Goal: Information Seeking & Learning: Check status

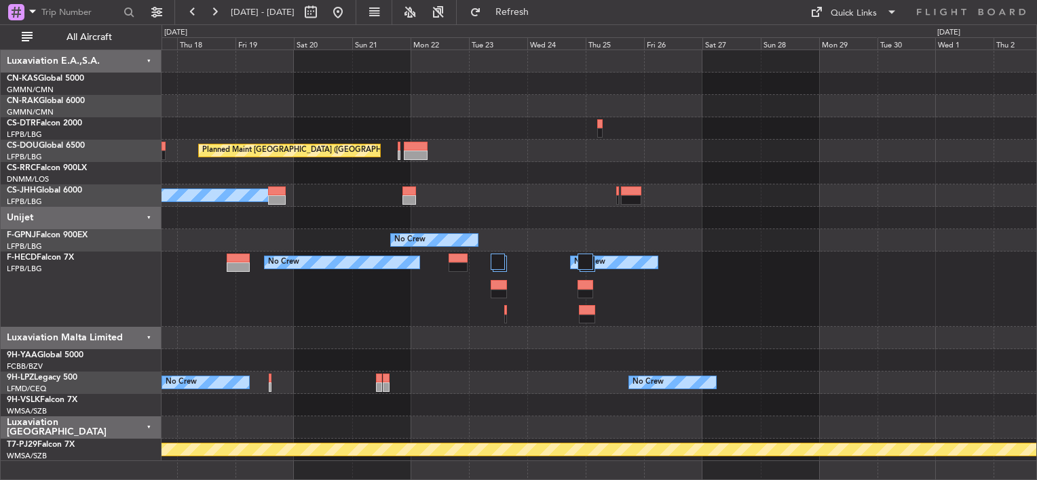
click at [133, 98] on div "Planned Maint [GEOGRAPHIC_DATA] ([GEOGRAPHIC_DATA]) Planned Maint [GEOGRAPHIC_D…" at bounding box center [518, 252] width 1037 height 456
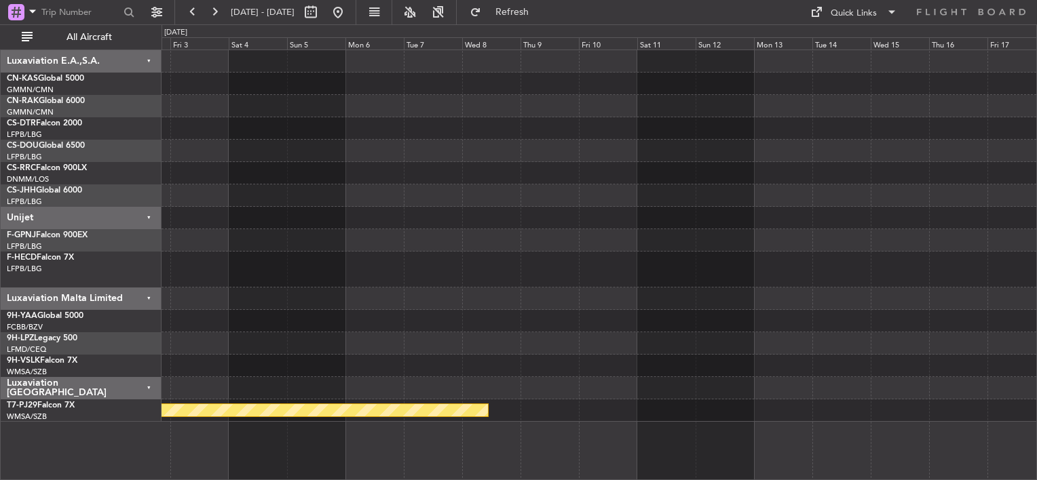
click at [187, 107] on div "Planned Maint [GEOGRAPHIC_DATA] (Sultan [PERSON_NAME] [PERSON_NAME] - Subang)" at bounding box center [598, 236] width 874 height 372
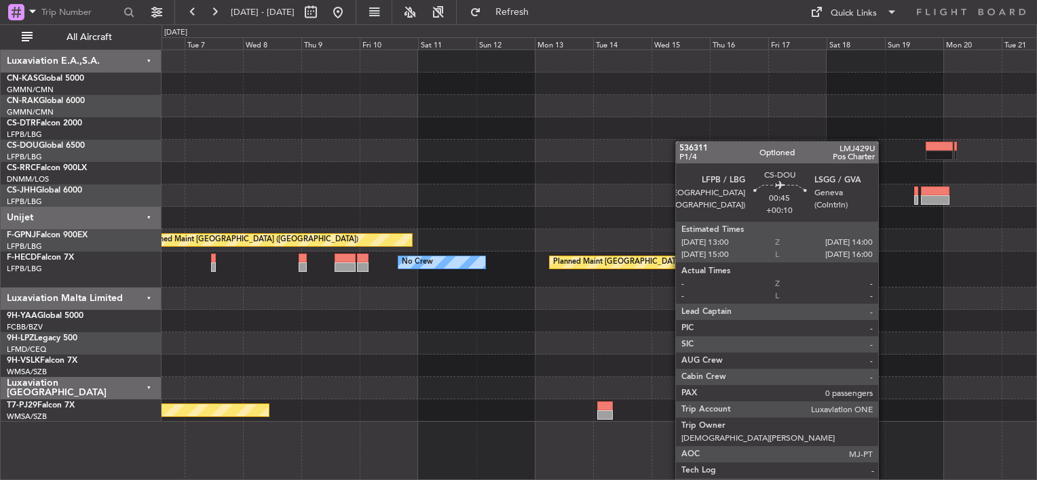
click at [682, 141] on div "Planned Maint [GEOGRAPHIC_DATA] ([GEOGRAPHIC_DATA]) No Crew Planned Maint [GEOG…" at bounding box center [598, 236] width 874 height 372
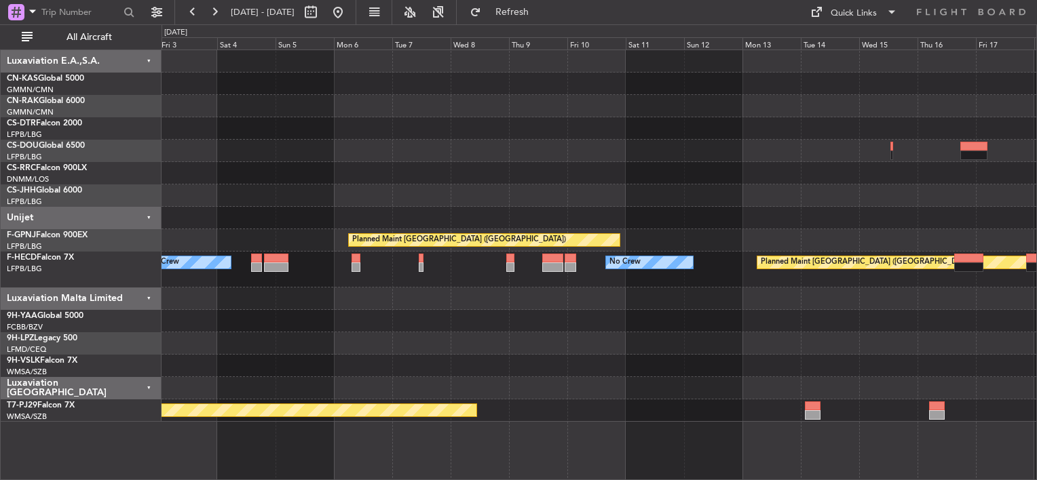
click at [690, 171] on div at bounding box center [598, 173] width 874 height 22
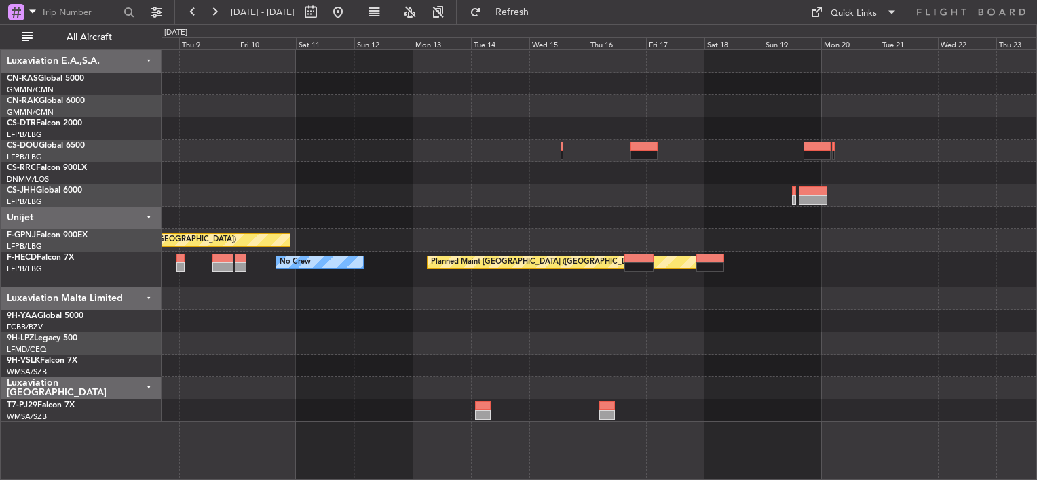
click at [578, 204] on div at bounding box center [598, 196] width 874 height 22
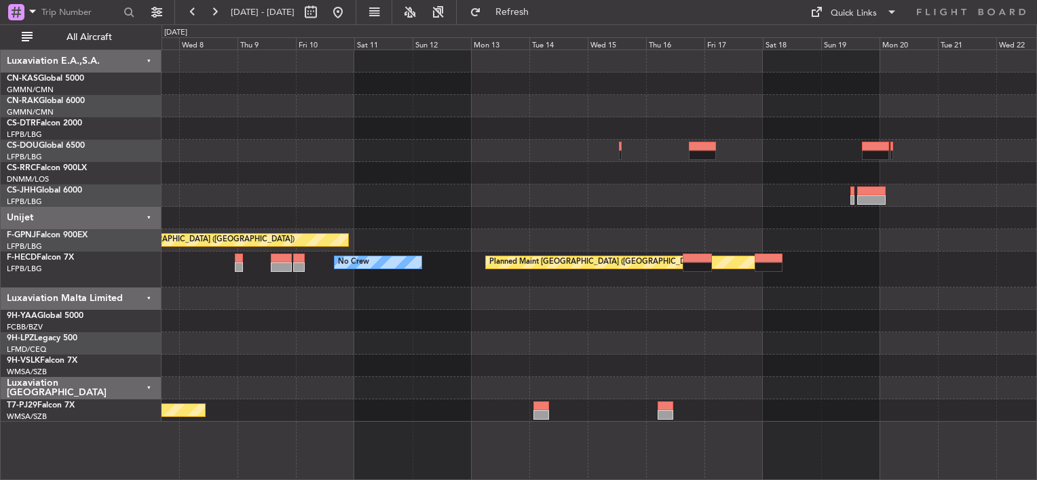
click at [728, 220] on div at bounding box center [598, 218] width 874 height 22
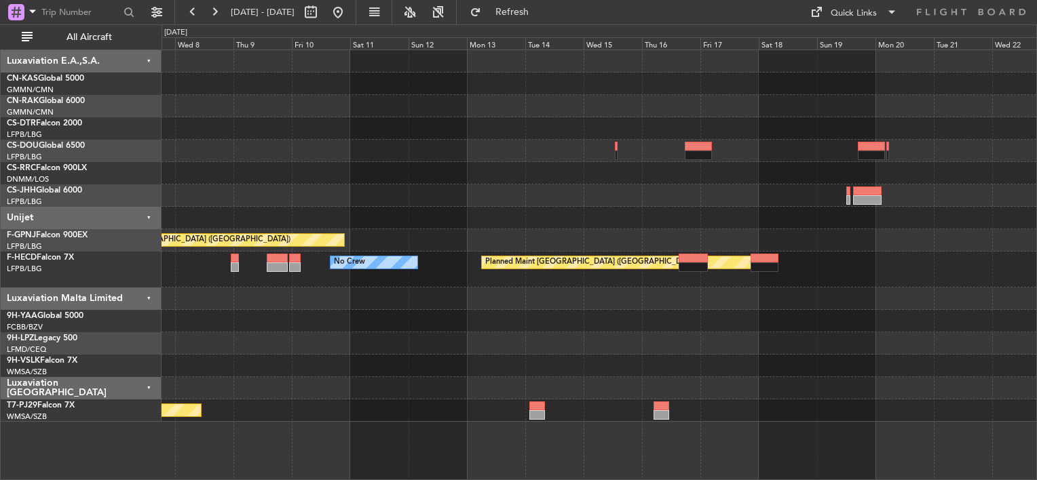
click at [747, 184] on div "Planned Maint [GEOGRAPHIC_DATA] ([GEOGRAPHIC_DATA]) No Crew Planned Maint [GEOG…" at bounding box center [598, 236] width 874 height 372
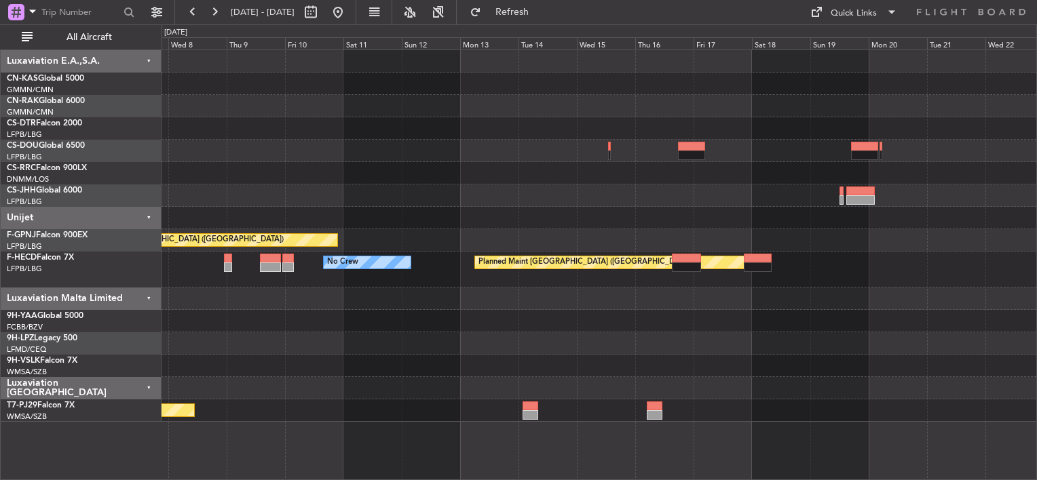
click at [822, 225] on div at bounding box center [598, 218] width 874 height 22
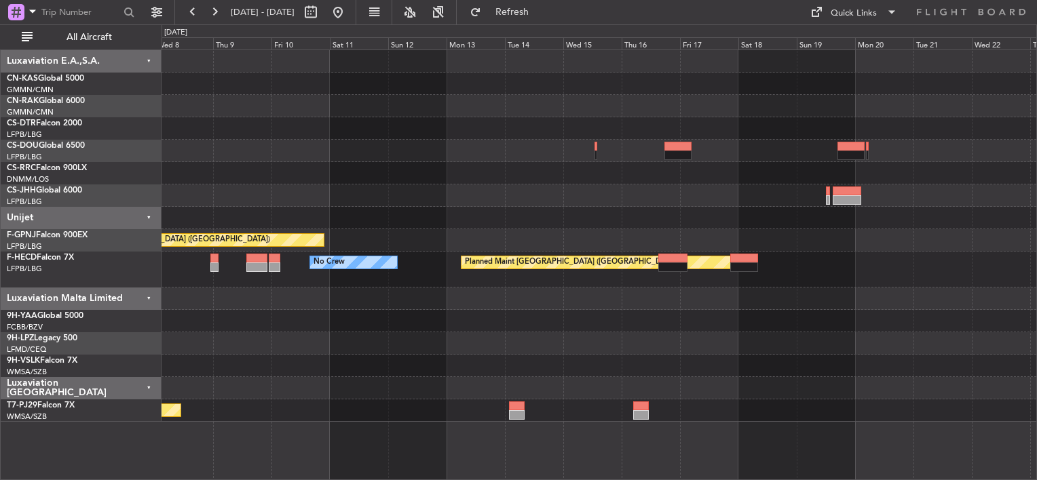
click at [788, 220] on div at bounding box center [598, 218] width 874 height 22
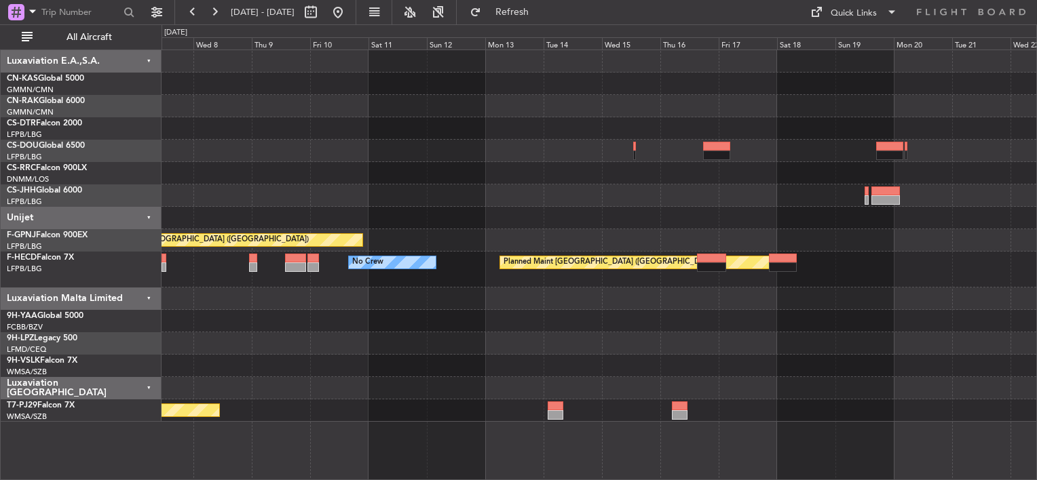
click at [803, 231] on div "Planned Maint [GEOGRAPHIC_DATA] ([GEOGRAPHIC_DATA]) No Crew Planned Maint [GEOG…" at bounding box center [598, 236] width 874 height 372
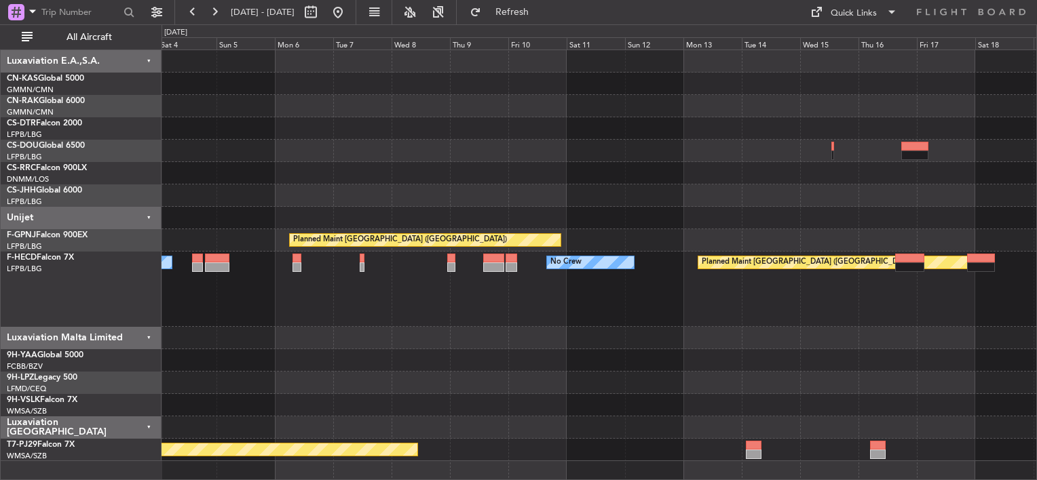
click at [204, 140] on div "Planned Maint [GEOGRAPHIC_DATA] ([GEOGRAPHIC_DATA]) Planned Maint [GEOGRAPHIC_D…" at bounding box center [598, 255] width 874 height 411
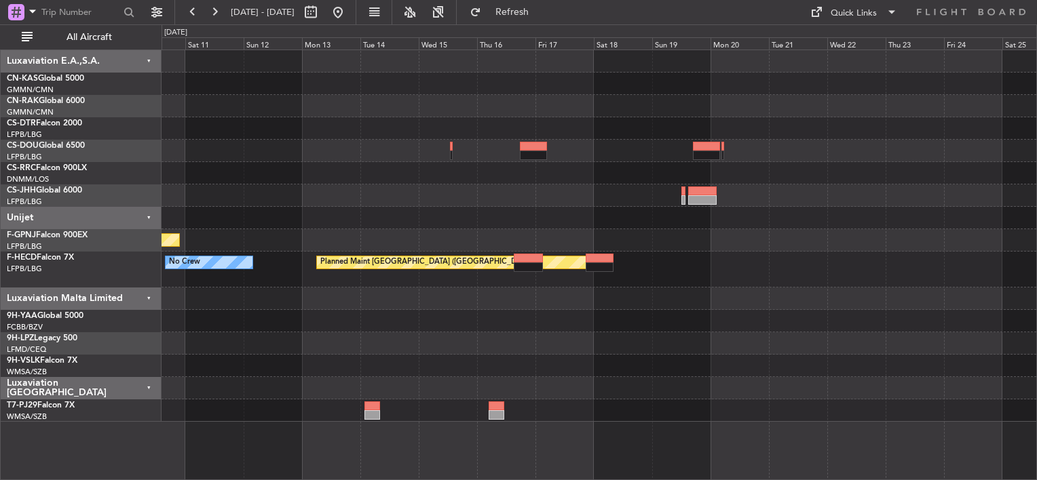
click at [906, 190] on div "Planned Maint [GEOGRAPHIC_DATA] ([GEOGRAPHIC_DATA]) Planned Maint [GEOGRAPHIC_D…" at bounding box center [598, 236] width 874 height 372
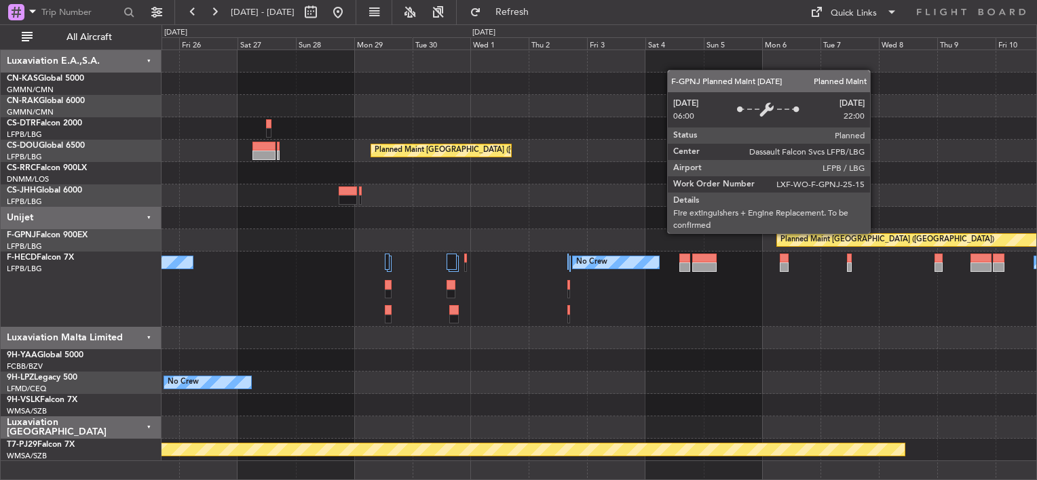
click at [739, 214] on div "Planned Maint [GEOGRAPHIC_DATA] ([GEOGRAPHIC_DATA]) Planned Maint [GEOGRAPHIC_D…" at bounding box center [598, 255] width 874 height 411
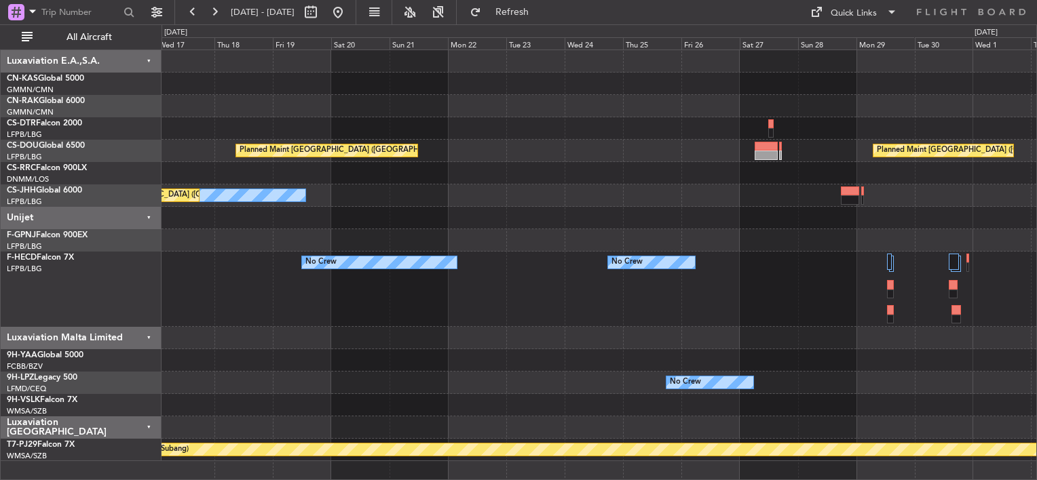
click at [739, 201] on div "Planned Maint [GEOGRAPHIC_DATA] ([GEOGRAPHIC_DATA]) Planned Maint [GEOGRAPHIC_D…" at bounding box center [598, 255] width 874 height 411
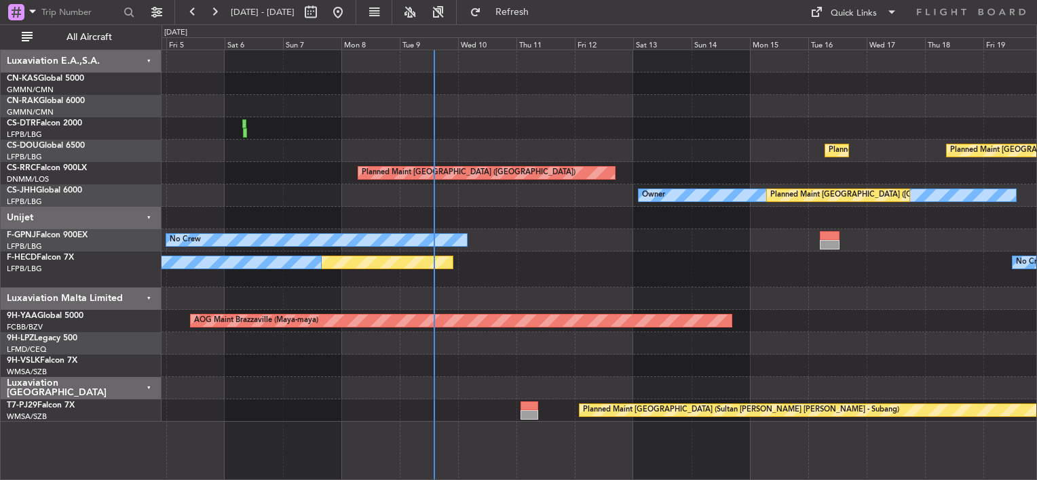
click at [572, 201] on div "Planned Maint [GEOGRAPHIC_DATA] ([GEOGRAPHIC_DATA]) Planned Maint [GEOGRAPHIC_D…" at bounding box center [598, 236] width 874 height 372
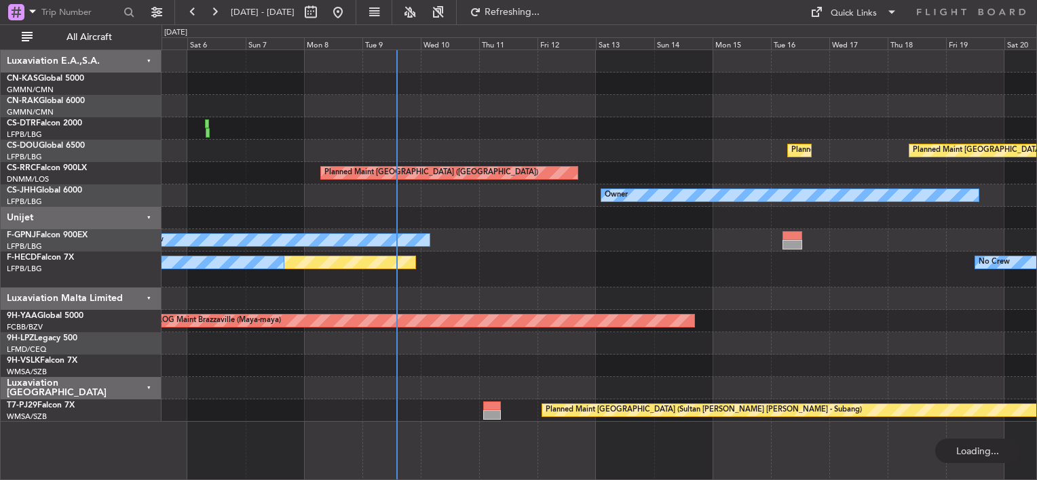
click at [558, 267] on div "No Crew Planned Maint [GEOGRAPHIC_DATA] ([GEOGRAPHIC_DATA]) No Crew No Crew" at bounding box center [598, 270] width 874 height 36
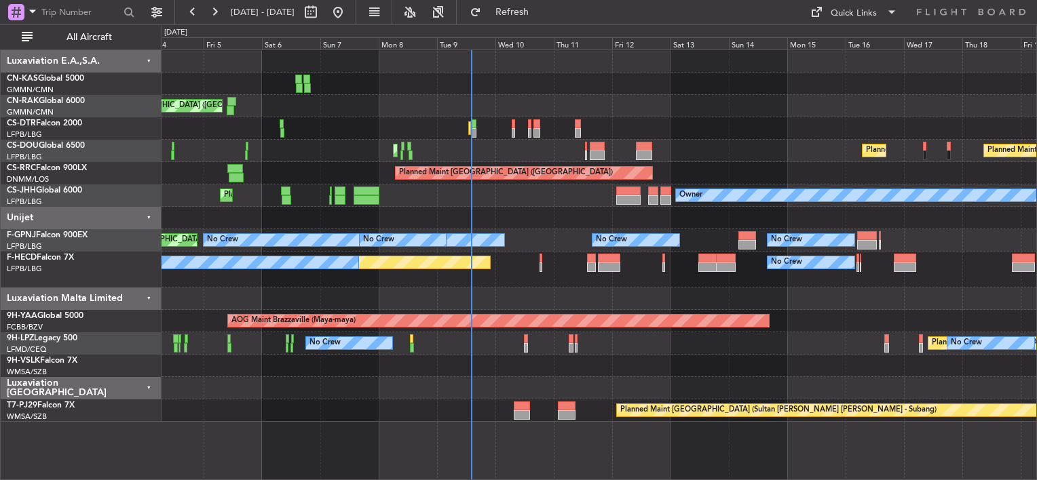
click at [564, 92] on div at bounding box center [598, 84] width 874 height 22
